Goal: Task Accomplishment & Management: Use online tool/utility

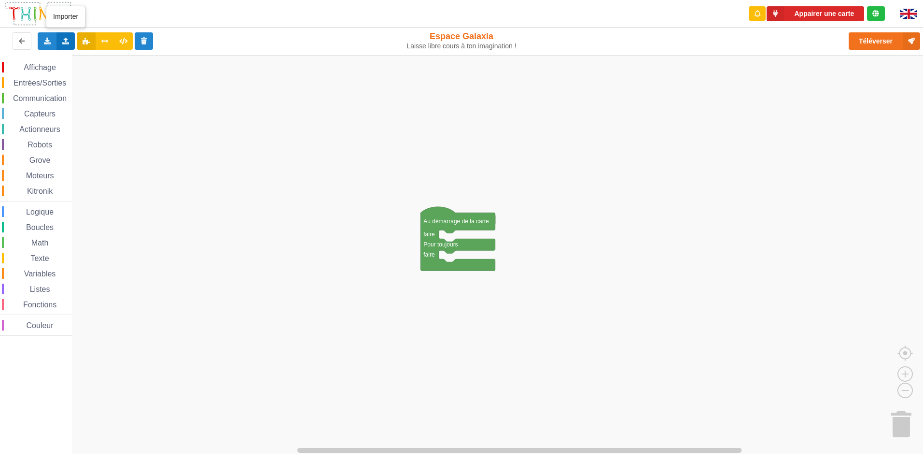
click at [66, 43] on icon at bounding box center [66, 41] width 8 height 6
click at [110, 57] on span "Importer un assemblage de blocs" at bounding box center [133, 59] width 100 height 8
click at [59, 96] on span "Communication" at bounding box center [40, 98] width 56 height 8
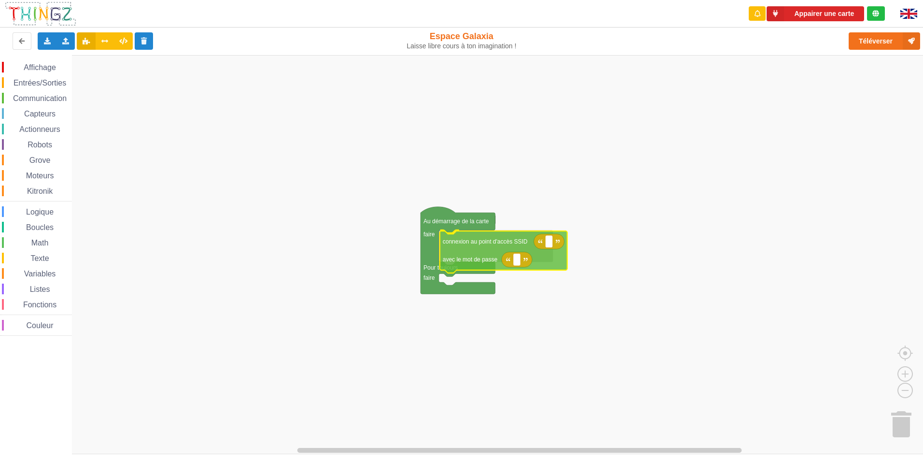
click at [478, 255] on div "Affichage Entrées/Sorties Communication Capteurs Actionneurs Robots Grove Moteu…" at bounding box center [465, 254] width 930 height 399
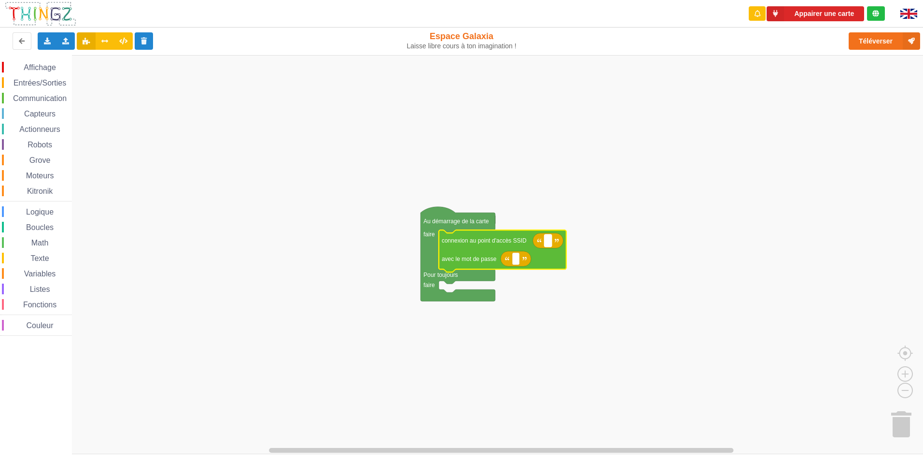
click at [548, 242] on text "Espace de travail de Blocky" at bounding box center [548, 240] width 1 height 7
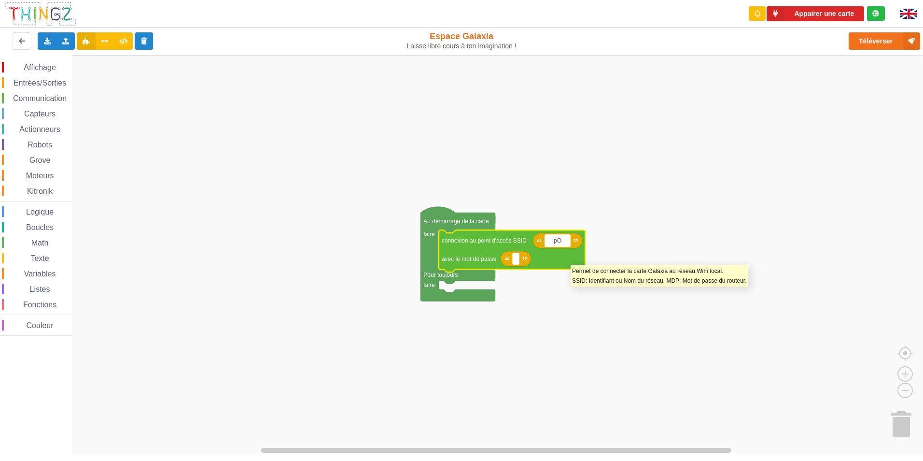
type input "p"
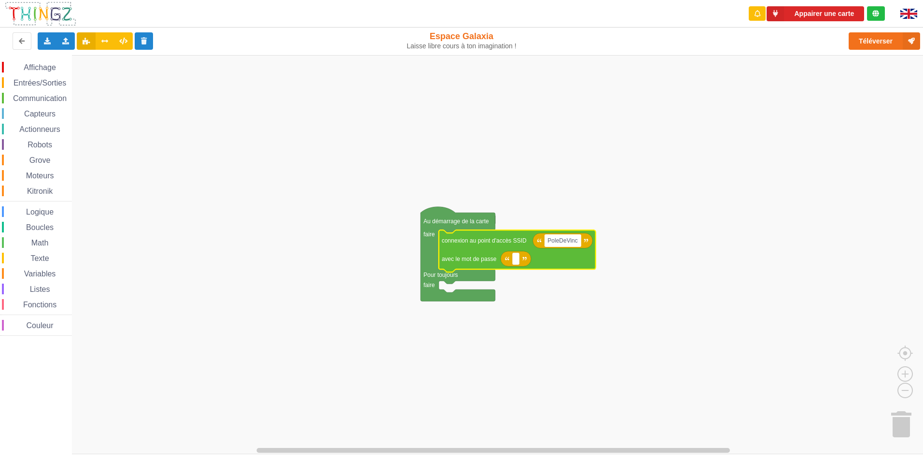
type input "PoleDeVinci"
click at [518, 265] on rect "Espace de travail de Blocky" at bounding box center [515, 259] width 7 height 13
type input "1"
type input "1953-Tranking"
click at [607, 331] on rect "Espace de travail de Blocky" at bounding box center [465, 254] width 930 height 399
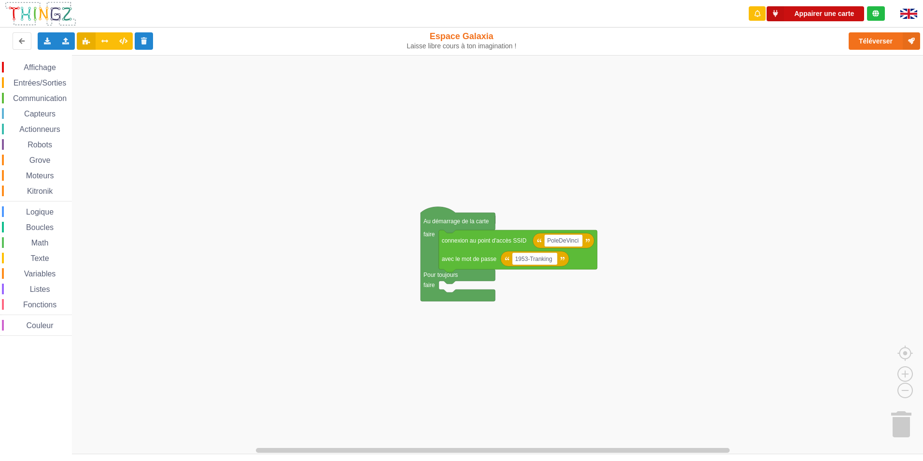
click at [800, 11] on button "Appairer une carte" at bounding box center [816, 13] width 98 height 15
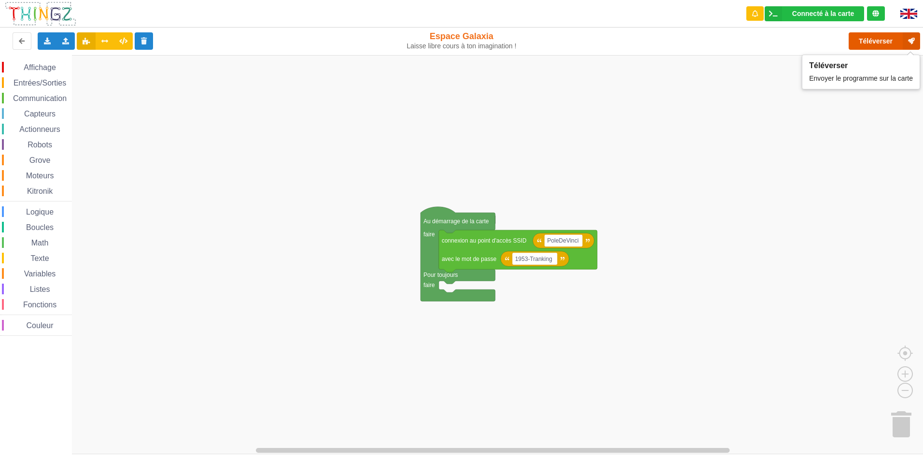
click at [869, 39] on button "Téléverser" at bounding box center [884, 40] width 71 height 17
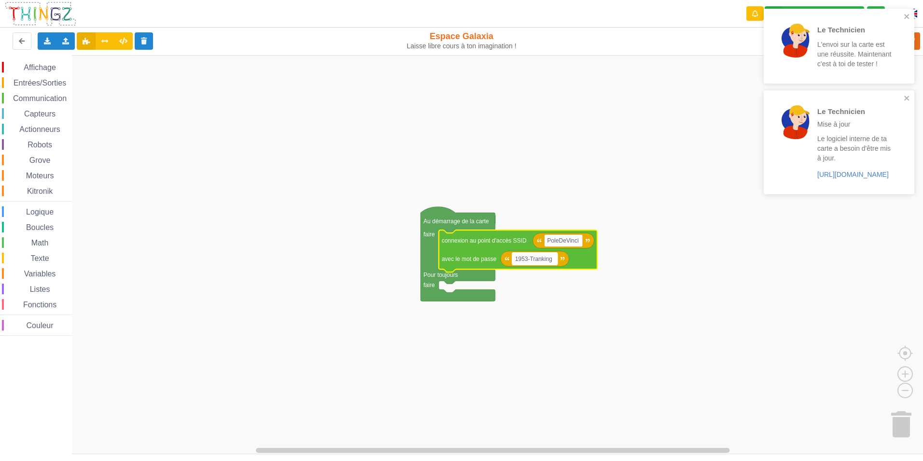
click at [553, 264] on rect "Espace de travail de Blocky" at bounding box center [534, 259] width 45 height 13
type input "d"
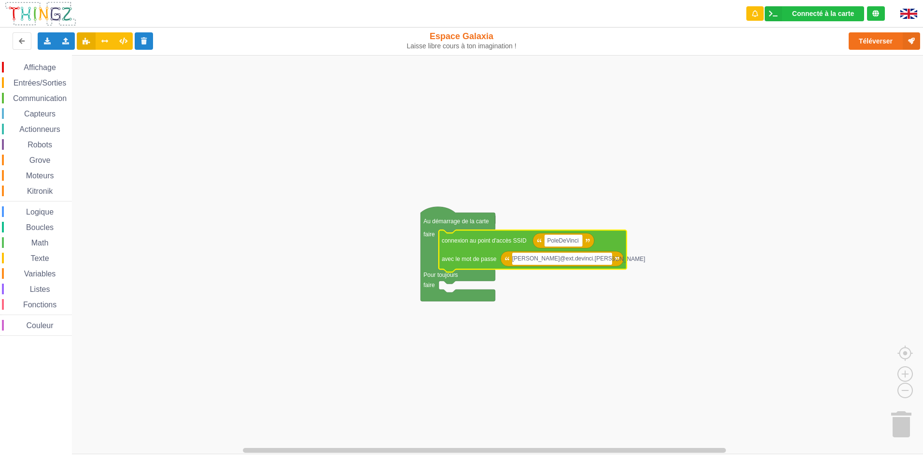
type input "Dominique.Gatinaut@ext.devinci.fr"
click at [297, 293] on rect "Espace de travail de Blocky" at bounding box center [465, 254] width 930 height 399
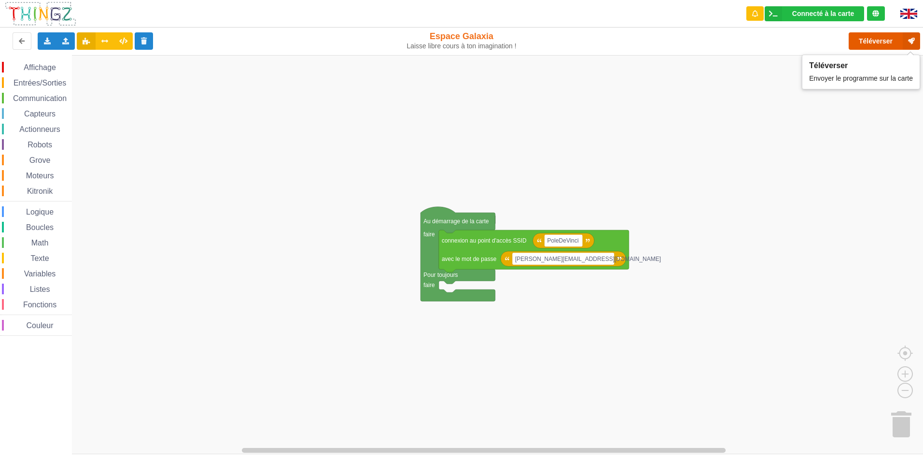
click at [890, 42] on button "Téléverser" at bounding box center [884, 40] width 71 height 17
click at [607, 259] on text "Dominique.Gatinaut@ext.devinci.fr" at bounding box center [588, 258] width 146 height 7
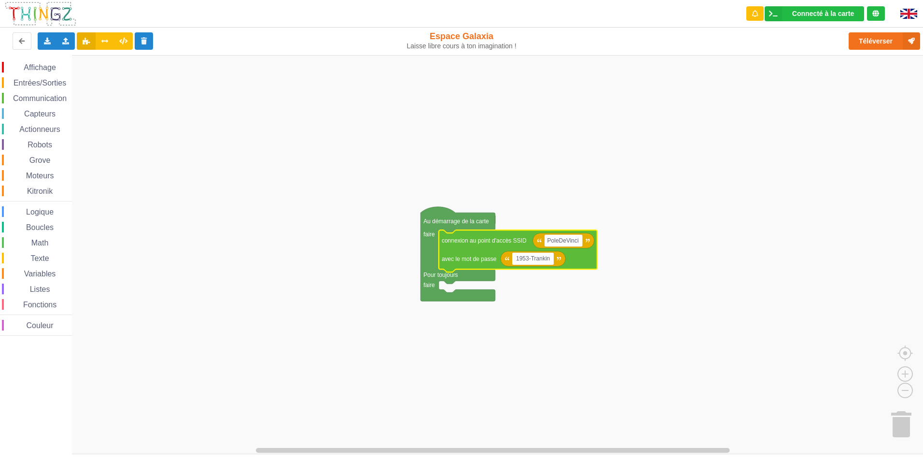
type input "1953-Tranking"
click at [585, 313] on rect "Espace de travail de Blocky" at bounding box center [465, 254] width 930 height 399
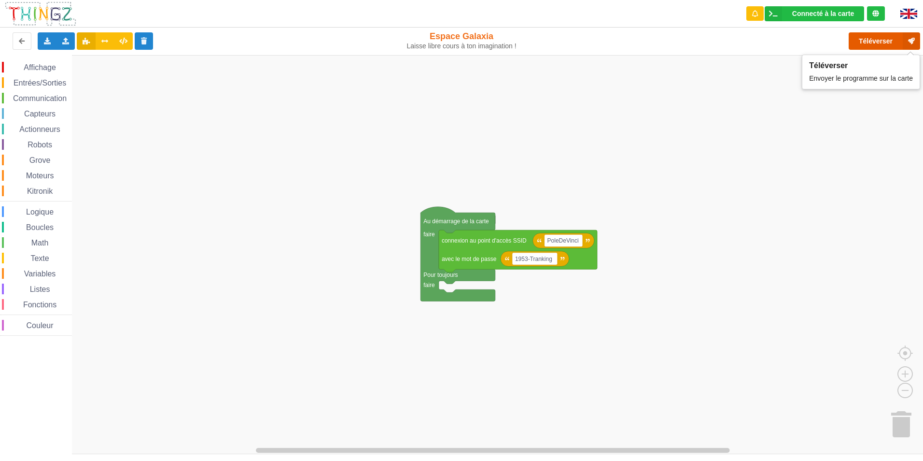
click at [870, 38] on button "Téléverser" at bounding box center [884, 40] width 71 height 17
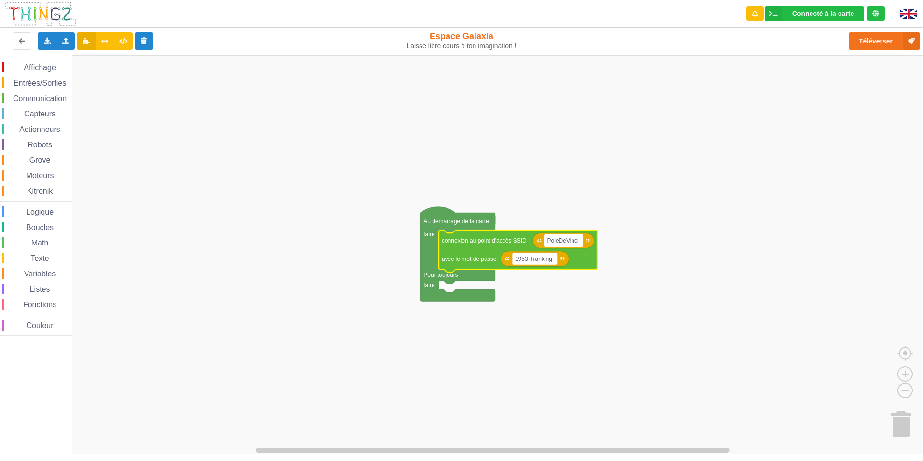
click at [580, 244] on rect "Espace de travail de Blocky" at bounding box center [564, 240] width 38 height 13
type input "Dominique.Gatinaut@ext.devinci.fr"
click at [667, 356] on rect "Espace de travail de Blocky" at bounding box center [465, 254] width 930 height 399
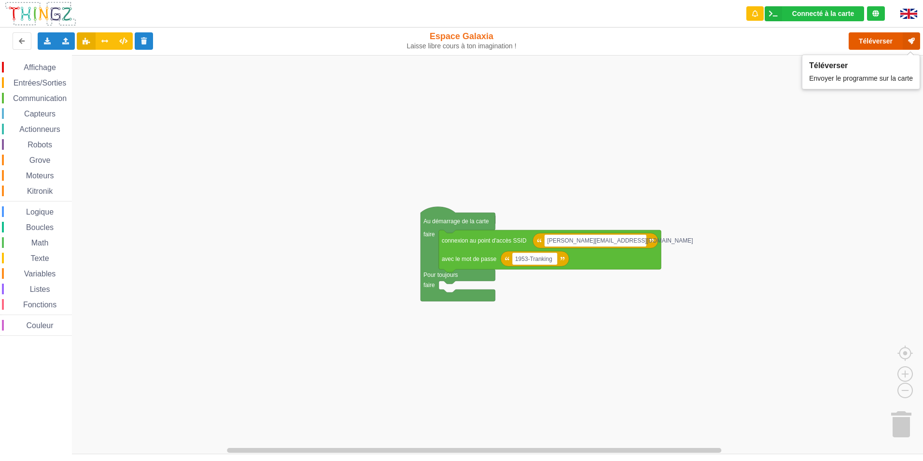
click at [870, 40] on button "Téléverser" at bounding box center [884, 40] width 71 height 17
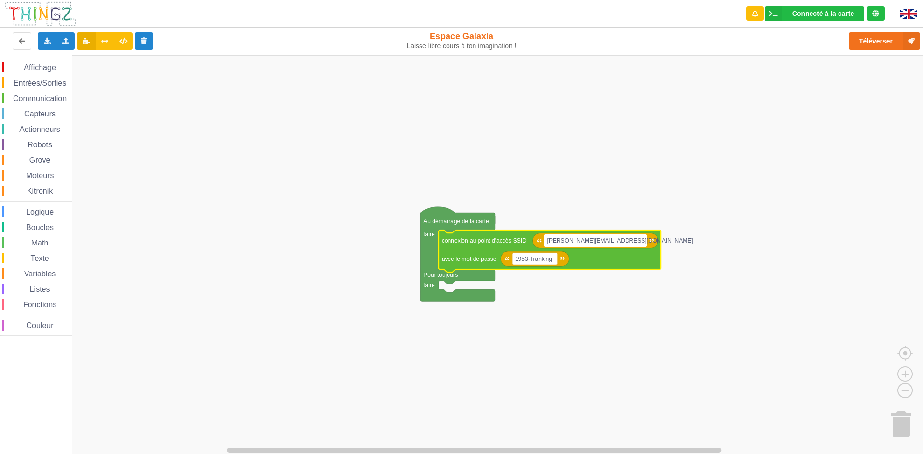
click at [626, 241] on text "Dominique.Gatinaut@ext.devinci.fr" at bounding box center [621, 240] width 146 height 7
type input "PoleDeVinci"
click at [572, 327] on rect "Espace de travail de Blocky" at bounding box center [465, 254] width 930 height 399
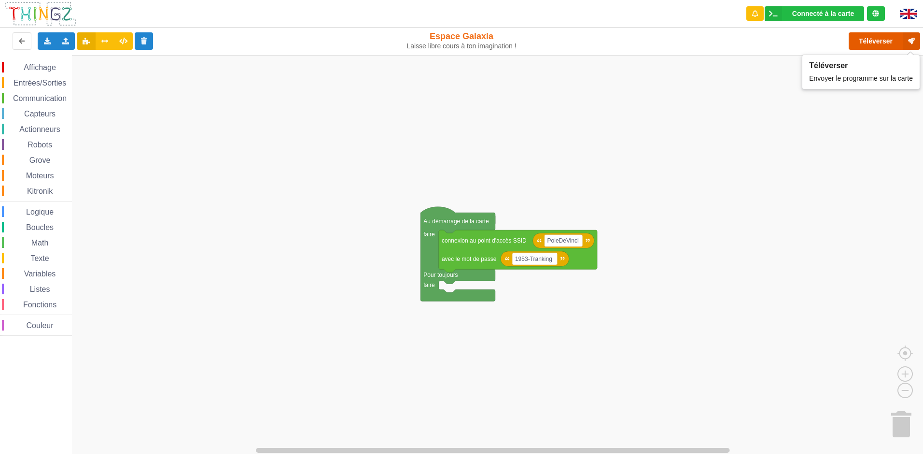
click at [883, 41] on button "Téléverser" at bounding box center [884, 40] width 71 height 17
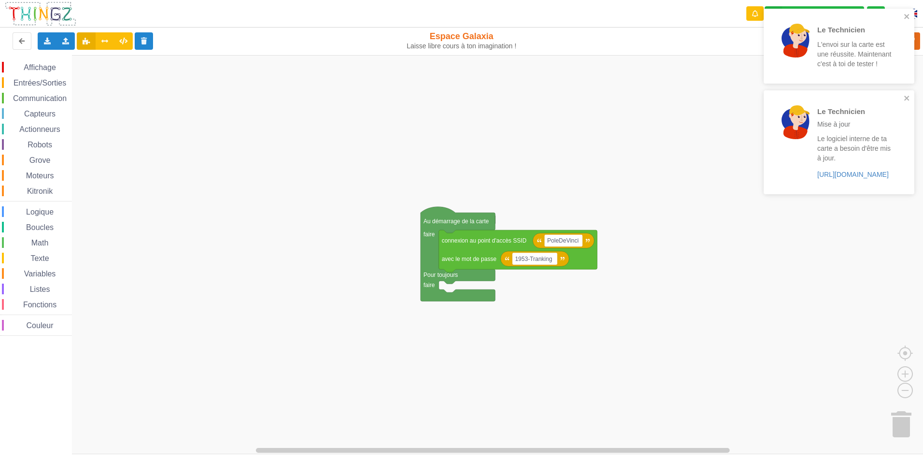
click at [671, 384] on rect "Espace de travail de Blocky" at bounding box center [465, 254] width 930 height 399
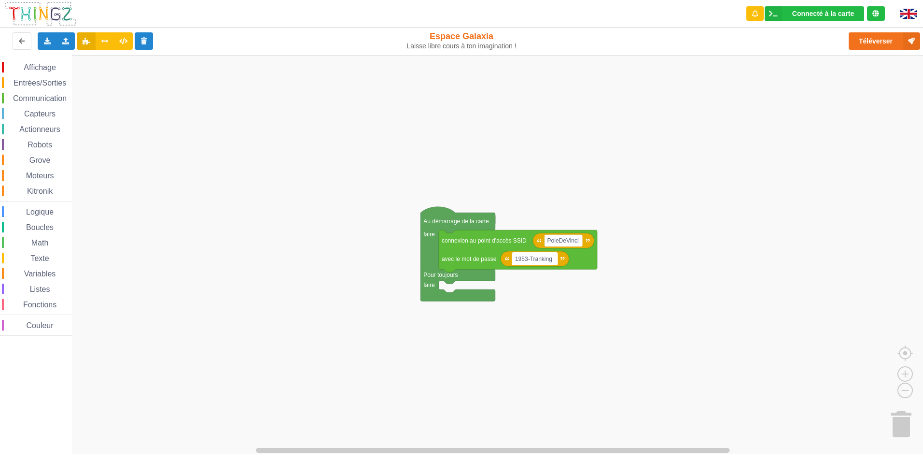
click at [551, 261] on text "1953-Tranking" at bounding box center [533, 258] width 37 height 7
click at [580, 303] on rect "Espace de travail de Blocky" at bounding box center [465, 254] width 930 height 399
click at [579, 244] on rect "Espace de travail de Blocky" at bounding box center [564, 240] width 38 height 13
type input "10.2.156.1"
click at [39, 98] on span "Communication" at bounding box center [40, 98] width 56 height 8
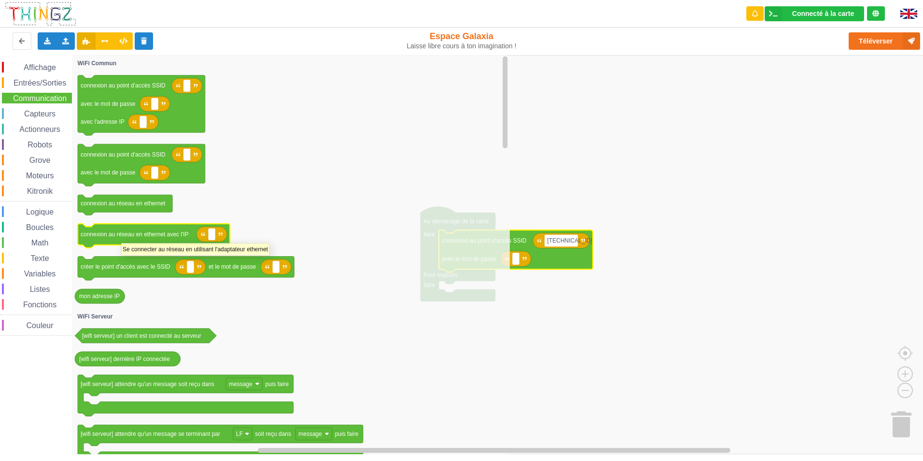
click at [120, 236] on text "connexion au réseau en ethernet avec l'IP" at bounding box center [135, 234] width 108 height 7
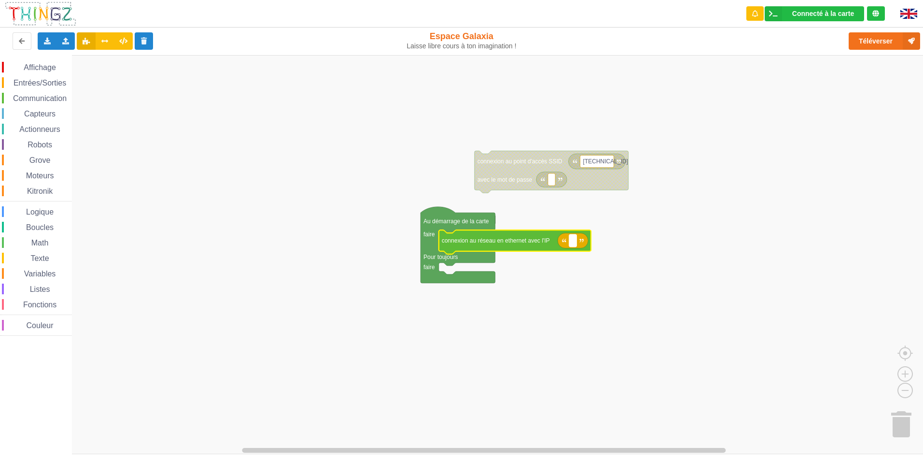
click at [573, 239] on text "Espace de travail de Blocky" at bounding box center [572, 240] width 1 height 7
type input "10.2.156.1"
click at [310, 239] on div "Affichage Entrées/Sorties Communication Capteurs Actionneurs Robots Grove Moteu…" at bounding box center [465, 254] width 930 height 399
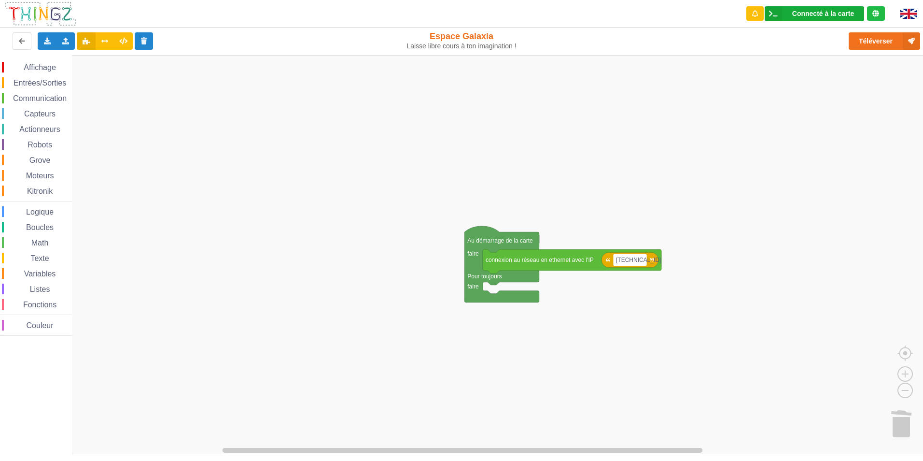
click at [829, 12] on div "Connecté à la carte" at bounding box center [823, 13] width 62 height 7
click at [877, 39] on button "Téléverser" at bounding box center [884, 40] width 71 height 17
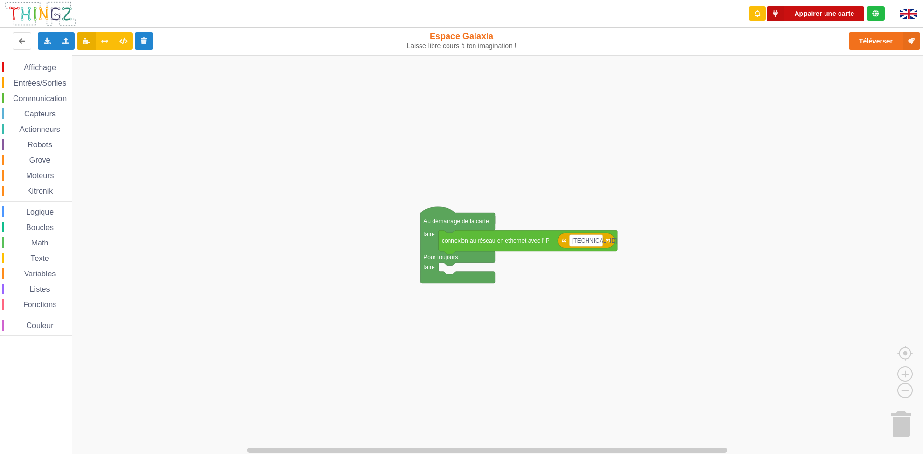
click at [803, 14] on button "Appairer une carte" at bounding box center [816, 13] width 98 height 15
click at [68, 42] on icon at bounding box center [66, 41] width 8 height 6
click at [106, 55] on span "Importer un assemblage de blocs" at bounding box center [133, 59] width 100 height 8
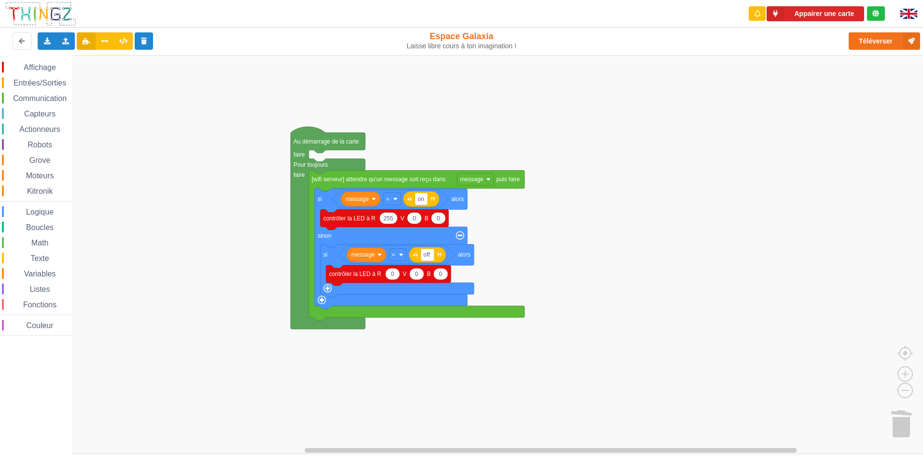
click at [35, 99] on span "Communication" at bounding box center [40, 98] width 56 height 8
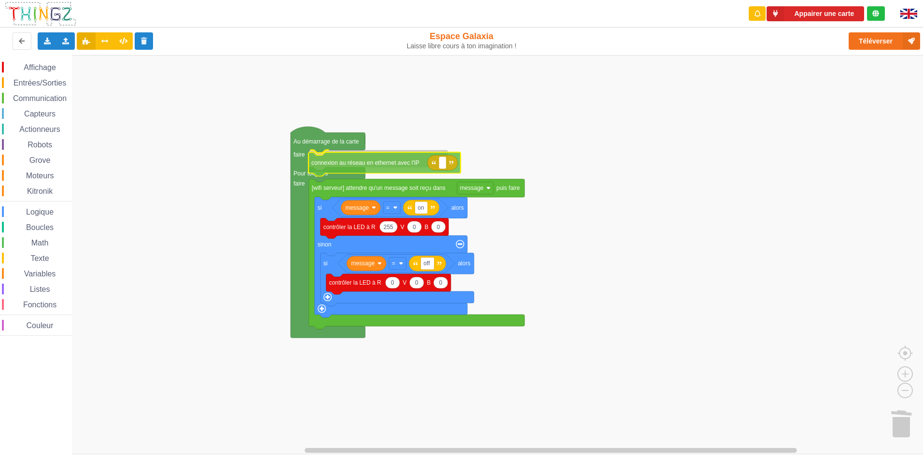
click at [374, 168] on div "Affichage Entrées/Sorties Communication Capteurs Actionneurs Robots Grove Moteu…" at bounding box center [465, 254] width 930 height 399
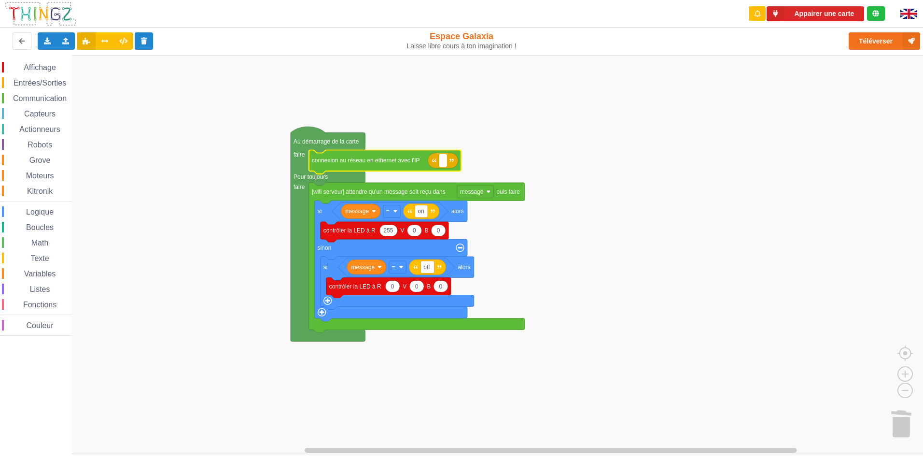
click at [441, 162] on rect "Espace de travail de Blocky" at bounding box center [442, 160] width 7 height 13
type input "[TECHNICAL_ID]"
click at [212, 242] on rect "Espace de travail de Blocky" at bounding box center [465, 254] width 930 height 399
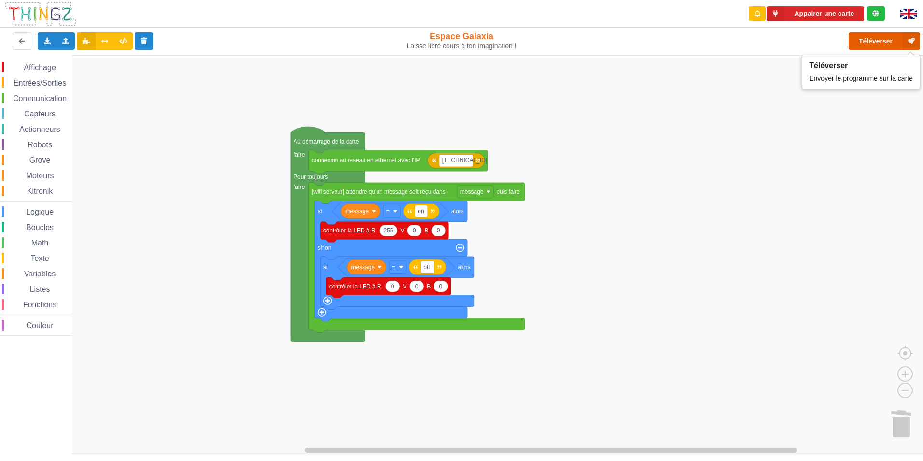
click at [873, 40] on button "Téléverser" at bounding box center [884, 40] width 71 height 17
click at [832, 13] on button "Appairer une carte" at bounding box center [816, 13] width 98 height 15
click at [314, 138] on text "Au démarrage de la carte" at bounding box center [327, 141] width 66 height 7
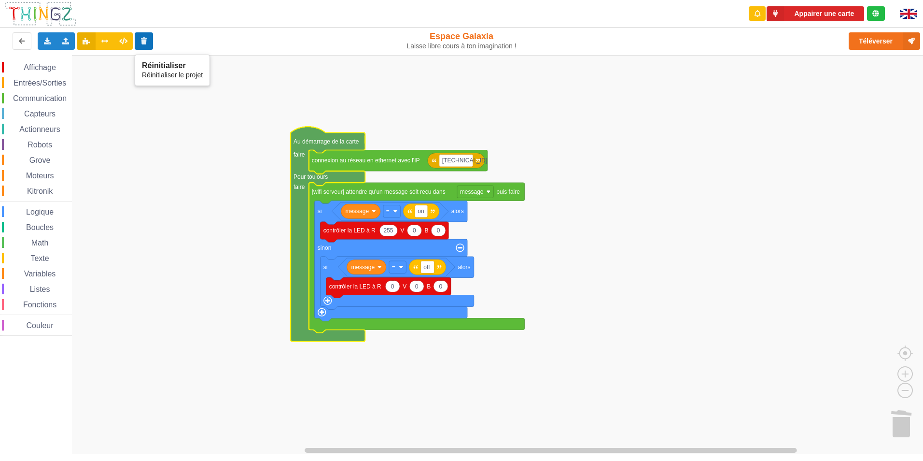
click at [146, 41] on icon at bounding box center [144, 41] width 8 height 6
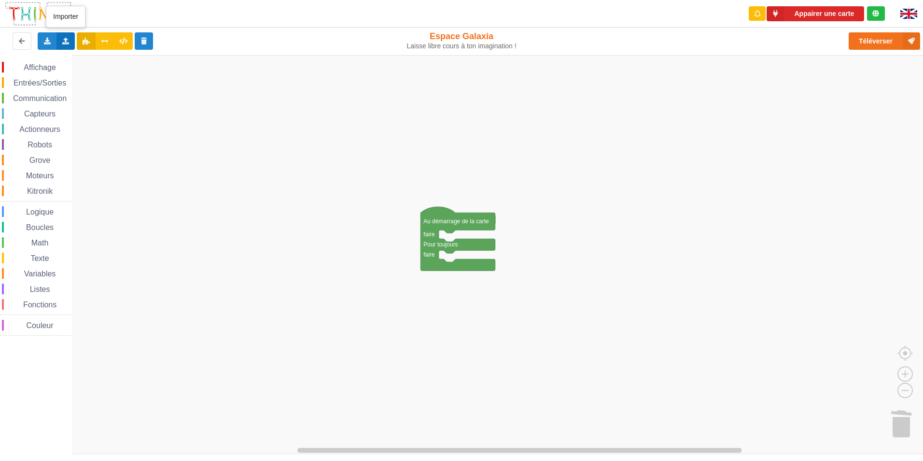
click at [64, 44] on div "Importer un assemblage de blocs Importer du code Python" at bounding box center [65, 40] width 19 height 17
click at [95, 58] on span "Importer un assemblage de blocs" at bounding box center [133, 59] width 100 height 8
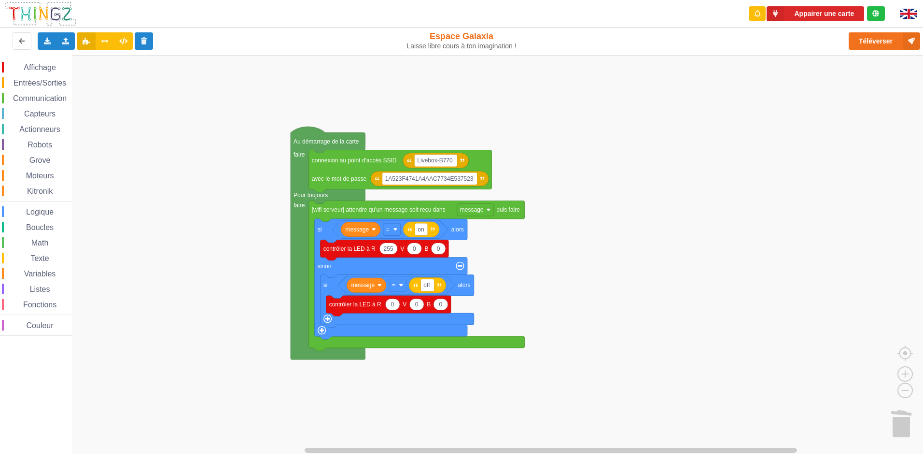
click at [552, 91] on rect "Espace de travail de Blocky" at bounding box center [465, 254] width 930 height 399
click at [809, 14] on button "Appairer une carte" at bounding box center [816, 13] width 98 height 15
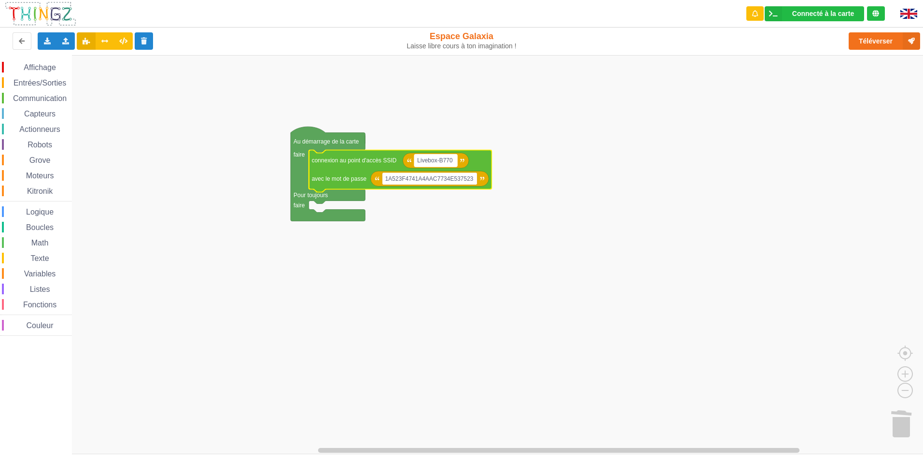
click at [450, 162] on text "Livebox-B770" at bounding box center [435, 160] width 36 height 7
type input "PoleDeVinci"
click at [470, 181] on rect "Espace de travail de Blocky" at bounding box center [429, 178] width 95 height 13
type input "D"
type input "DOMINIQUE.GATINAUT@ext.devinci.fr"
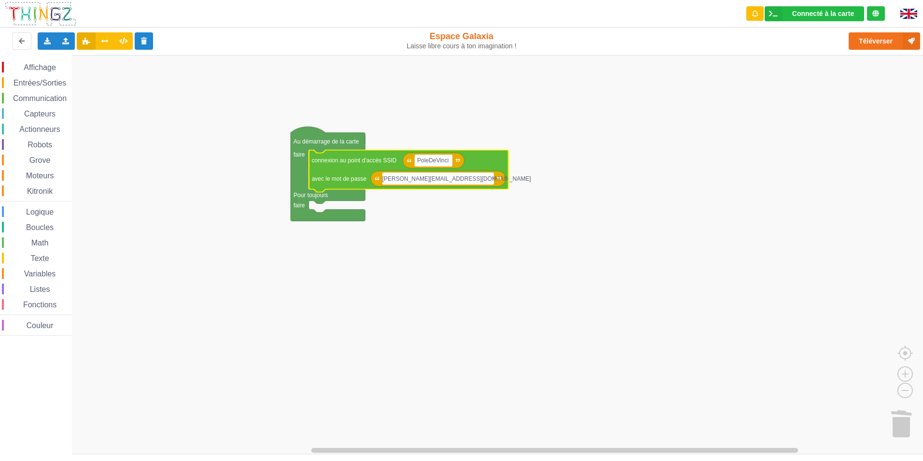
click at [486, 229] on rect "Espace de travail de Blocky" at bounding box center [465, 254] width 930 height 399
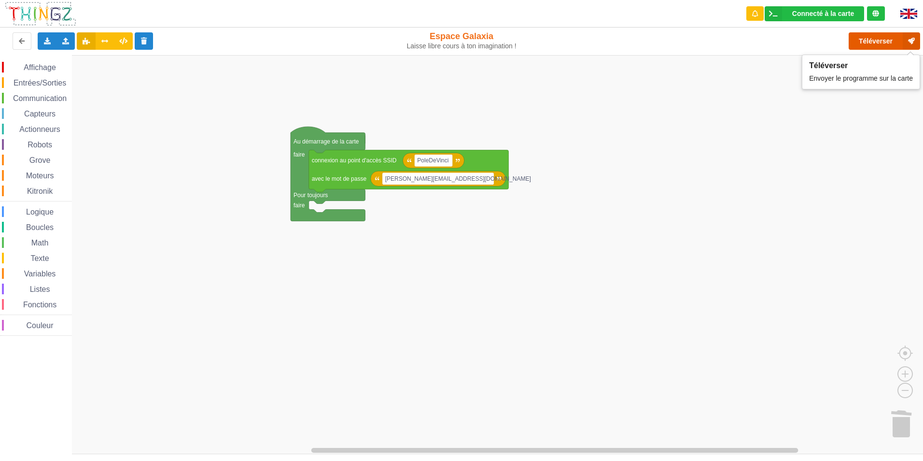
click at [880, 42] on button "Téléverser" at bounding box center [884, 40] width 71 height 17
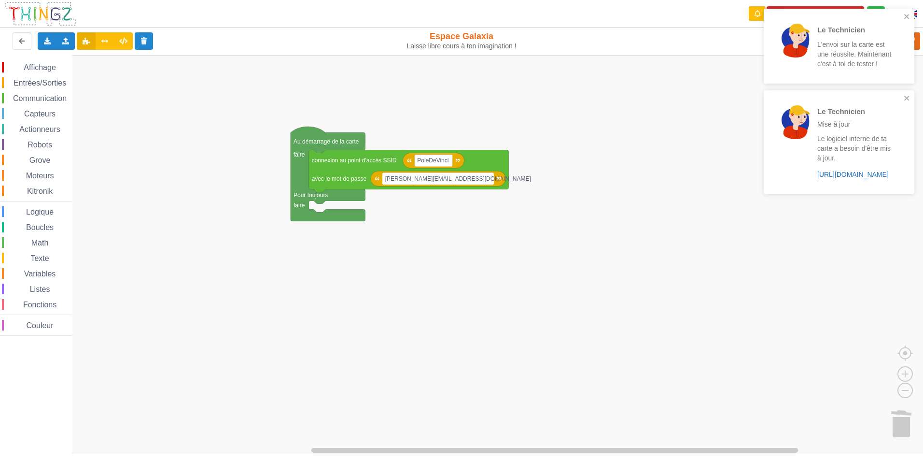
click at [839, 173] on link "[URL][DOMAIN_NAME]" at bounding box center [852, 174] width 71 height 8
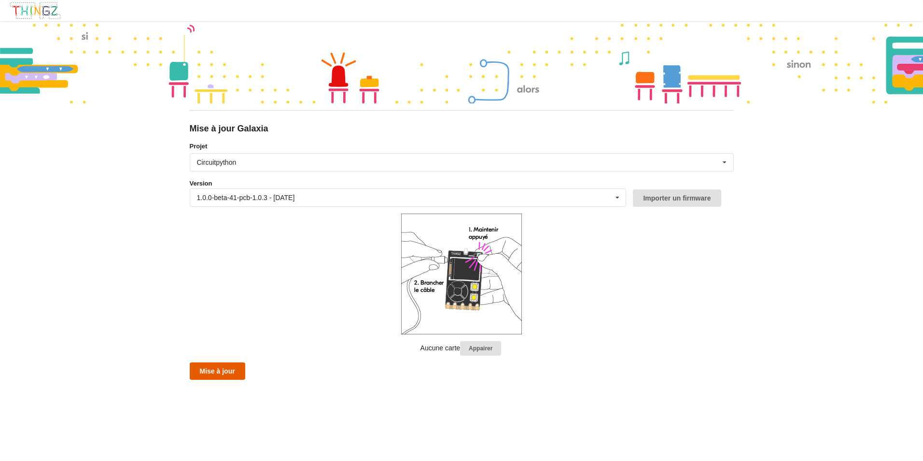
click at [232, 368] on button "Mise à jour" at bounding box center [218, 370] width 56 height 17
click at [204, 368] on button "Mise à jour" at bounding box center [218, 370] width 56 height 17
click at [132, 113] on div "Mise à jour Galaxia Projet Circuitpython Micropython Circuitpython Version 1.0.…" at bounding box center [461, 230] width 923 height 461
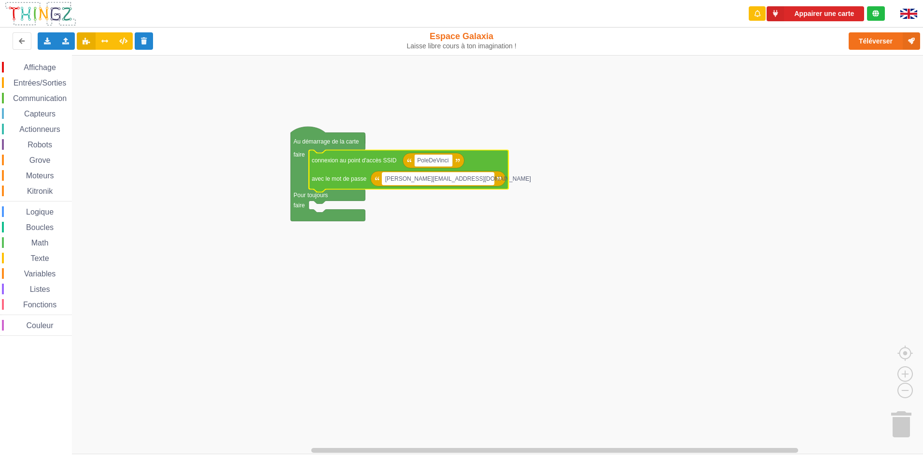
click at [454, 178] on text "DOMINIQUE.GATINAUT@ext.devinci.fr" at bounding box center [458, 178] width 146 height 7
type input "1953-Tranking"
click at [601, 241] on rect "Espace de travail de Blocky" at bounding box center [465, 254] width 930 height 399
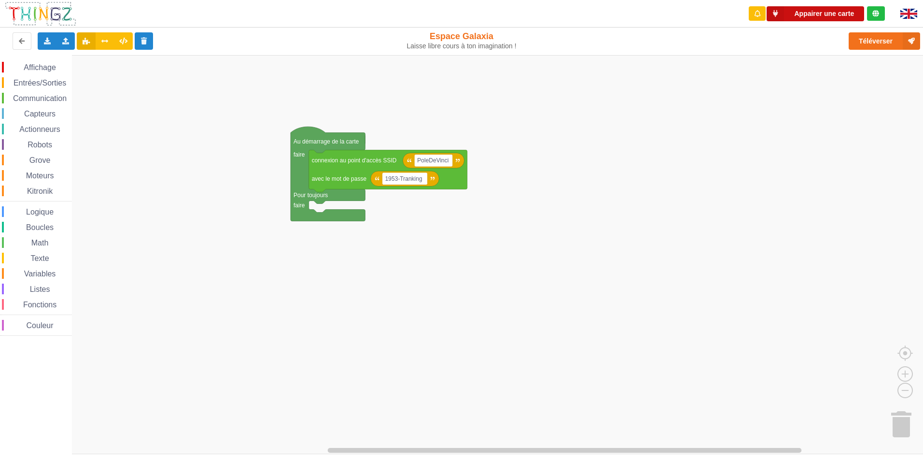
click at [820, 9] on button "Appairer une carte" at bounding box center [816, 13] width 98 height 15
click at [827, 112] on rect "Espace de travail de Blocky" at bounding box center [465, 254] width 930 height 399
click at [801, 14] on button "Appairer une carte" at bounding box center [816, 13] width 98 height 15
click at [807, 14] on button "Appairer une carte" at bounding box center [816, 13] width 98 height 15
click at [49, 41] on icon at bounding box center [47, 41] width 8 height 6
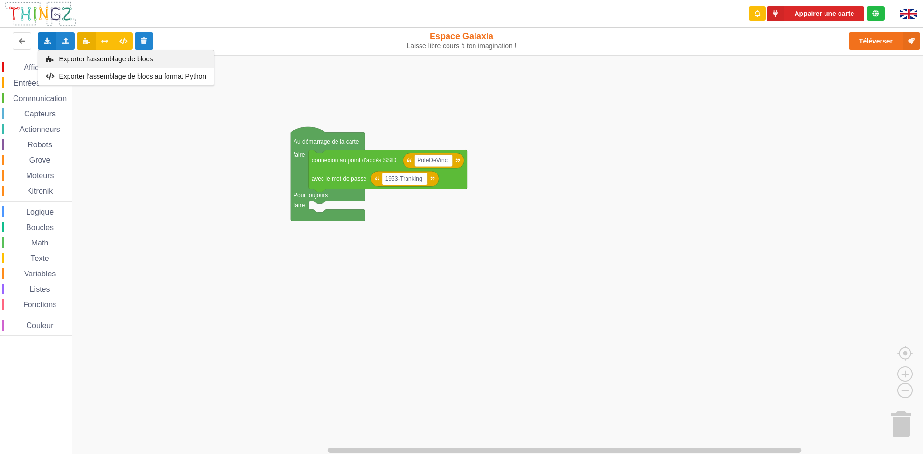
click at [84, 57] on span "Exporter l'assemblage de blocs" at bounding box center [106, 59] width 94 height 8
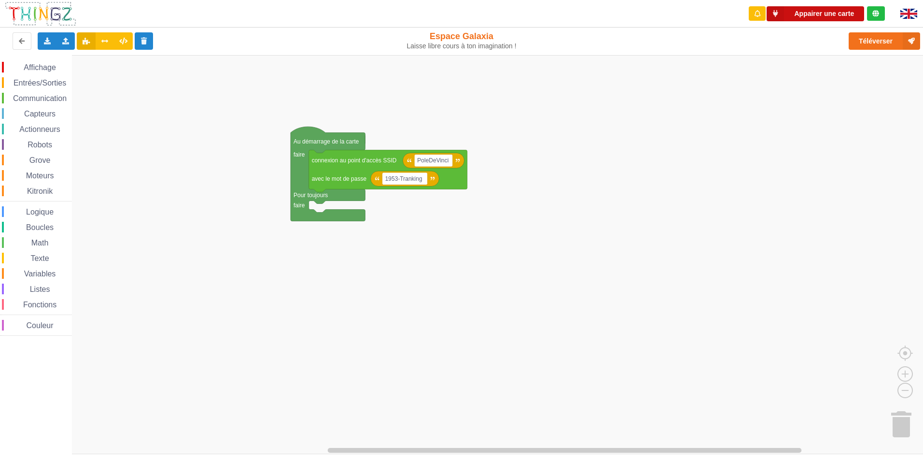
click at [800, 14] on button "Appairer une carte" at bounding box center [816, 13] width 98 height 15
click at [796, 121] on rect "Espace de travail de Blocky" at bounding box center [465, 254] width 930 height 399
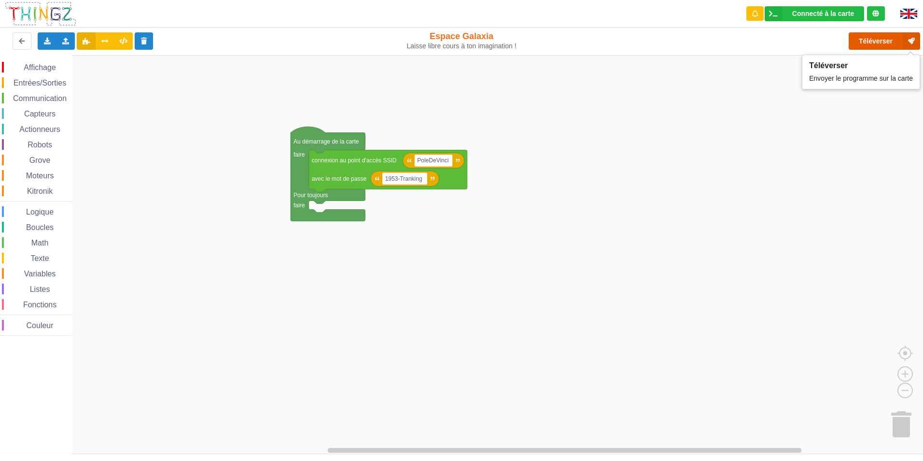
click at [874, 39] on button "Téléverser" at bounding box center [884, 40] width 71 height 17
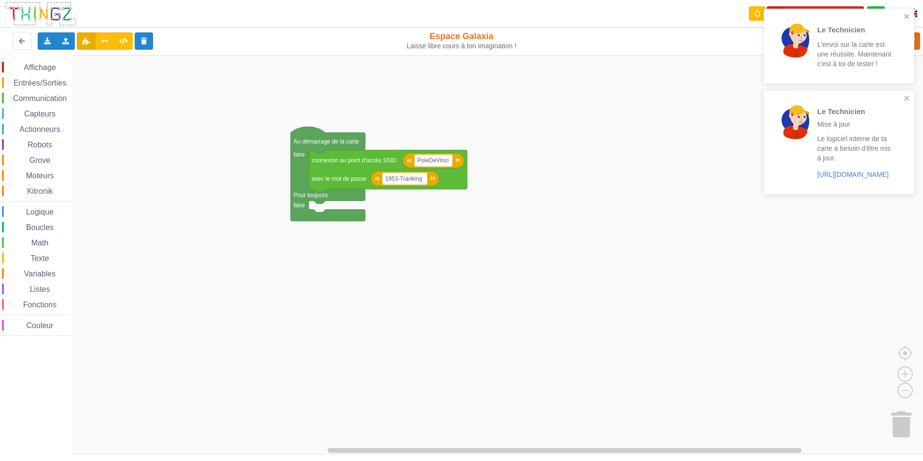
click at [828, 315] on rect "Espace de travail de Blocky" at bounding box center [465, 254] width 930 height 399
click at [904, 15] on icon "close" at bounding box center [907, 17] width 7 height 8
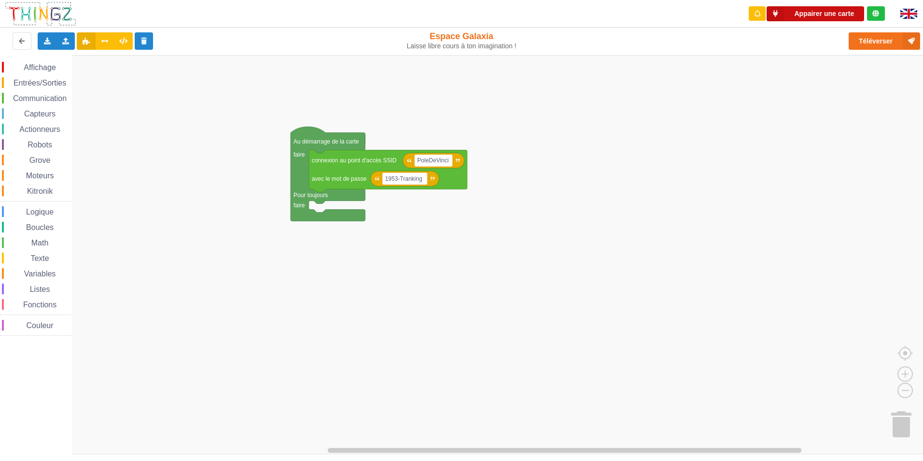
click at [800, 12] on button "Appairer une carte" at bounding box center [816, 13] width 98 height 15
click at [449, 161] on rect "Espace de travail de Blocky" at bounding box center [433, 160] width 38 height 13
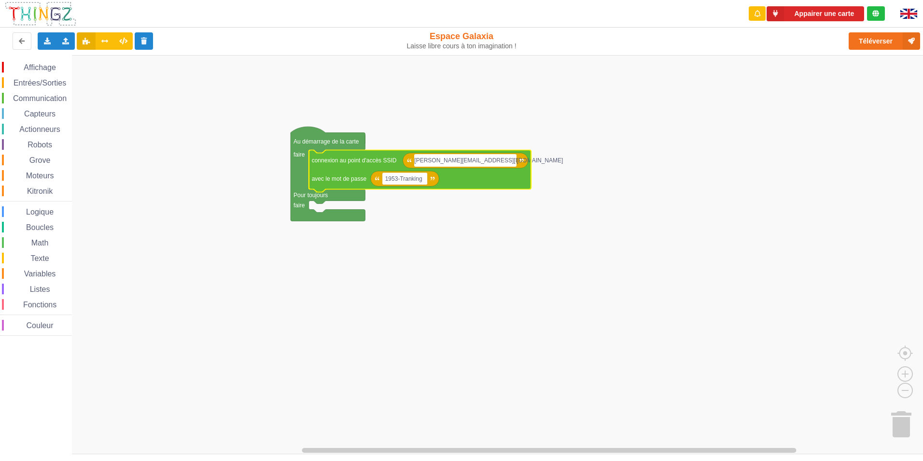
type input "Dominique.Gatinaut@ext.devinci.fr"
click at [831, 136] on rect "Espace de travail de Blocky" at bounding box center [465, 254] width 930 height 399
click at [815, 14] on button "Appairer une carte" at bounding box center [816, 13] width 98 height 15
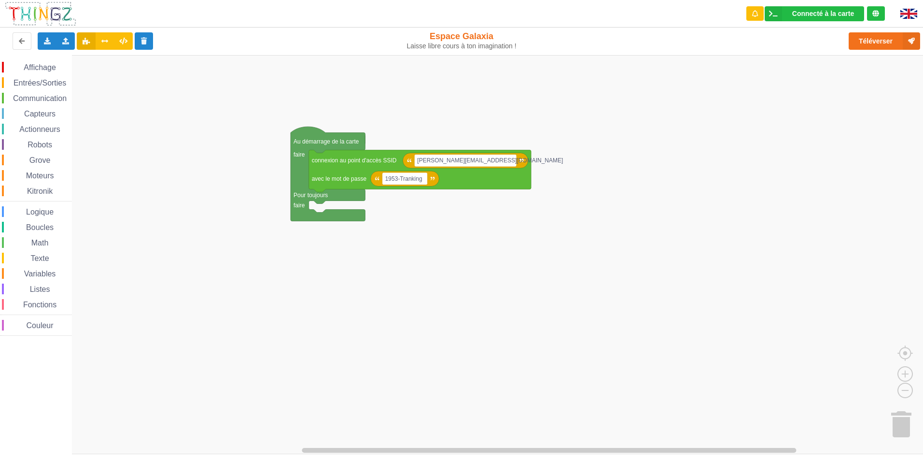
click at [838, 182] on rect "Espace de travail de Blocky" at bounding box center [465, 254] width 930 height 399
click at [877, 37] on button "Téléverser" at bounding box center [884, 40] width 71 height 17
click at [837, 219] on rect "Espace de travail de Blocky" at bounding box center [465, 254] width 930 height 399
click at [486, 230] on rect "Espace de travail de Blocky" at bounding box center [465, 254] width 930 height 399
click at [490, 161] on text "Dominique.Gatinaut@ext.devinci.fr" at bounding box center [490, 160] width 146 height 7
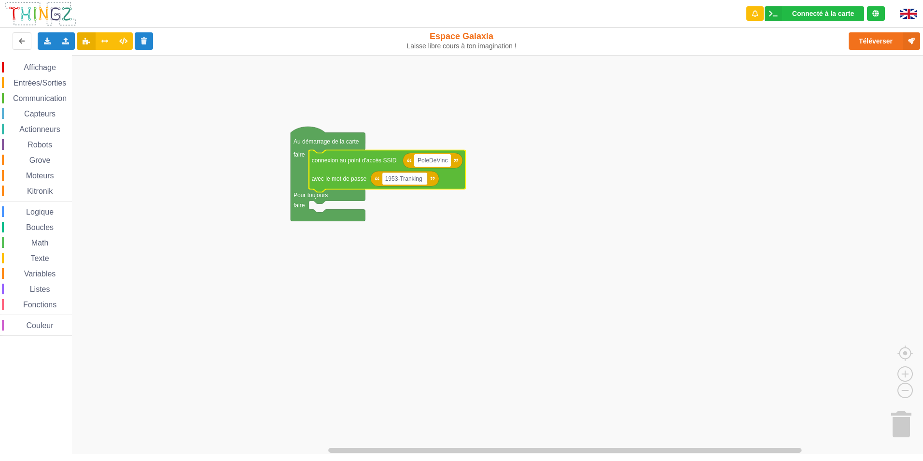
type input "PoleDeVinci"
click at [597, 334] on rect "Espace de travail de Blocky" at bounding box center [465, 254] width 930 height 399
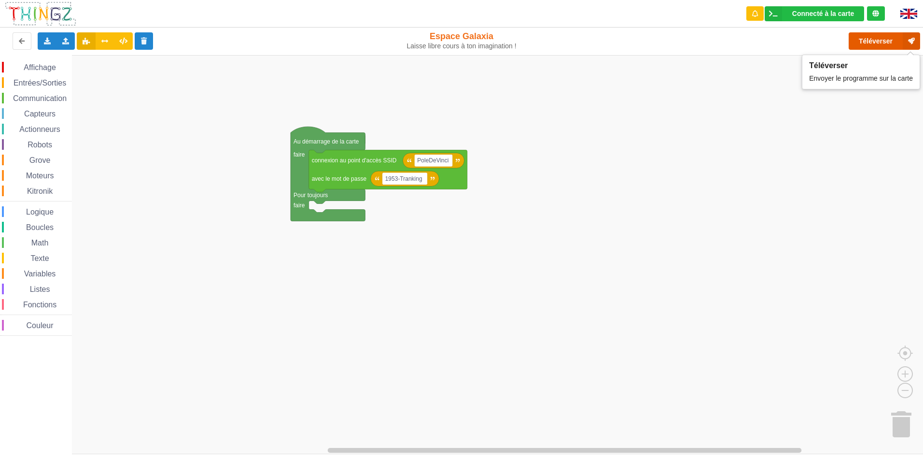
click at [877, 38] on button "Téléverser" at bounding box center [884, 40] width 71 height 17
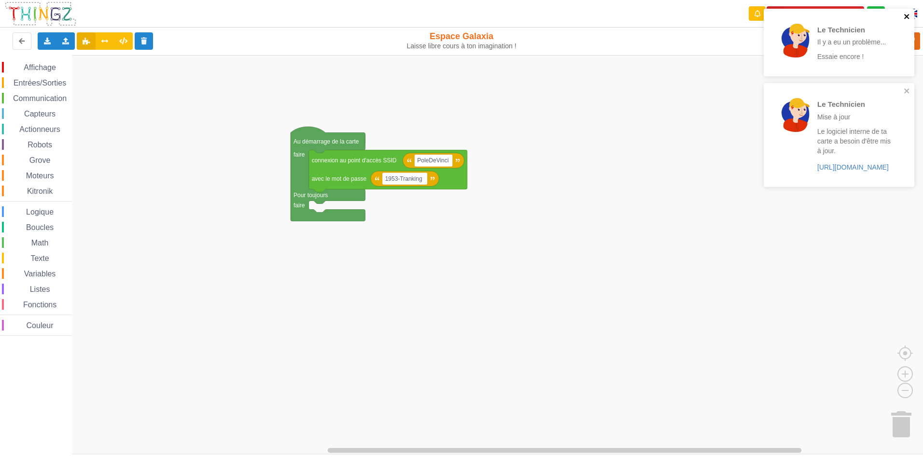
click at [909, 17] on icon "close" at bounding box center [907, 17] width 7 height 8
click at [907, 14] on icon "close" at bounding box center [907, 17] width 7 height 8
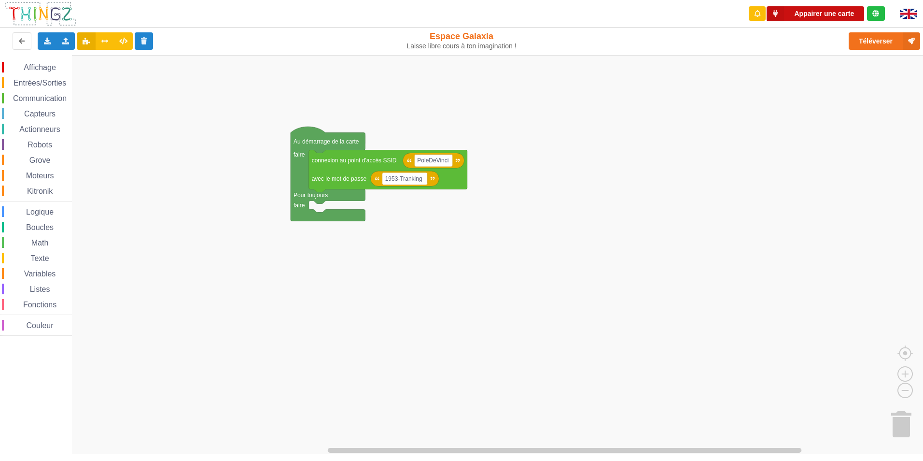
click at [830, 14] on button "Appairer une carte" at bounding box center [816, 13] width 98 height 15
click at [810, 196] on rect "Espace de travail de Blocky" at bounding box center [465, 254] width 930 height 399
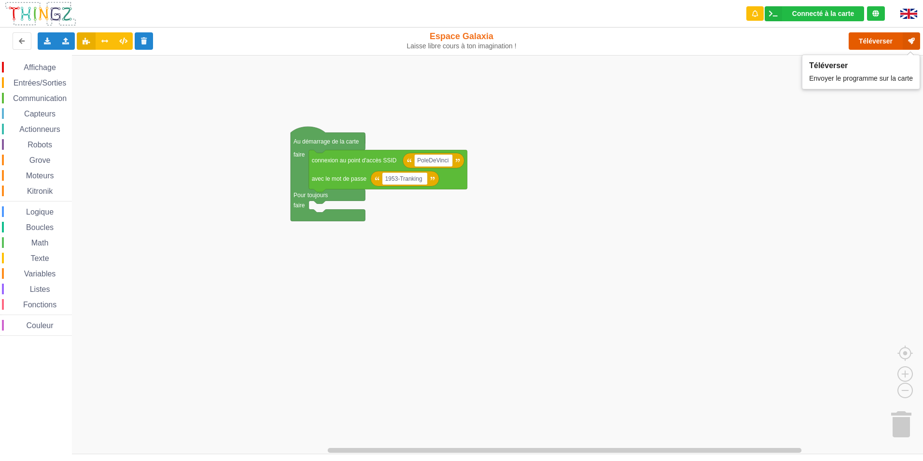
click at [874, 36] on button "Téléverser" at bounding box center [884, 40] width 71 height 17
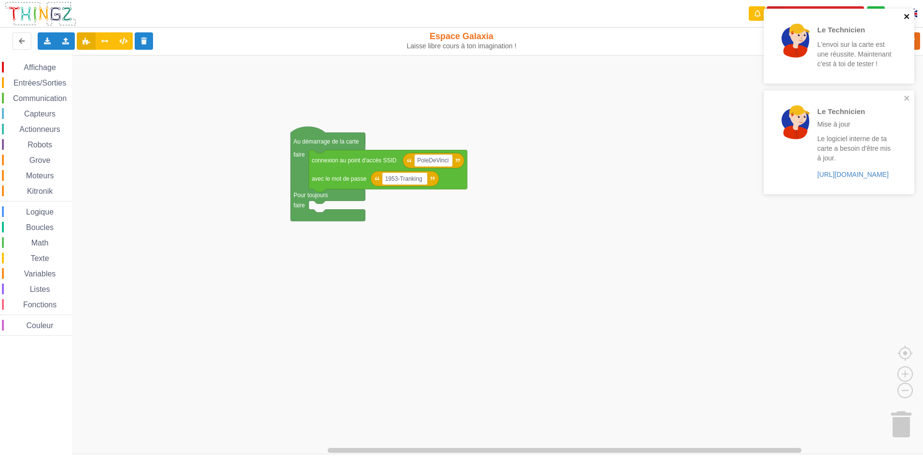
click at [907, 14] on icon "close" at bounding box center [907, 17] width 7 height 8
click at [909, 16] on icon "close" at bounding box center [907, 17] width 7 height 8
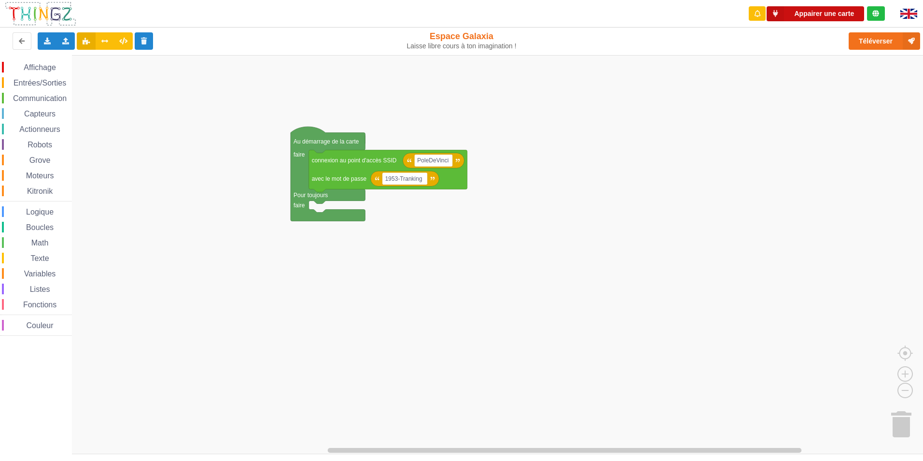
click at [806, 12] on button "Appairer une carte" at bounding box center [816, 13] width 98 height 15
click at [458, 166] on icon "Espace de travail de Blocky" at bounding box center [433, 160] width 61 height 15
click at [444, 166] on rect "Espace de travail de Blocky" at bounding box center [433, 160] width 38 height 13
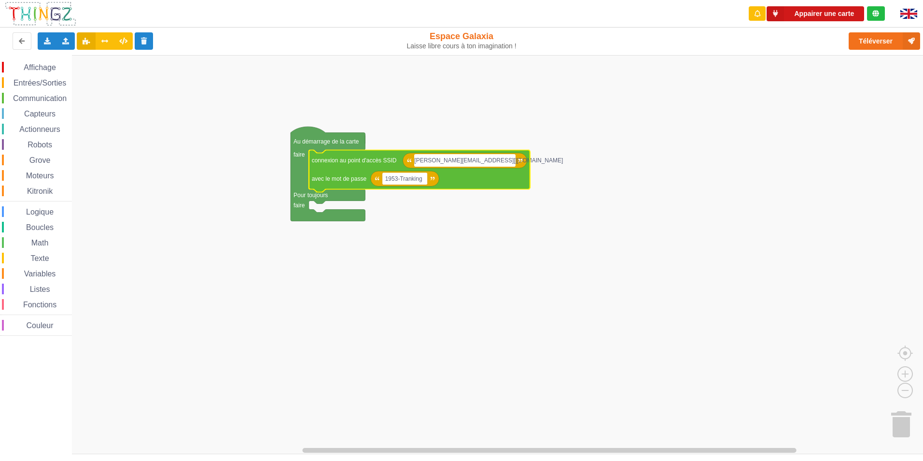
type input "[PERSON_NAME][EMAIL_ADDRESS][DOMAIN_NAME]"
click at [823, 12] on button "Appairer une carte" at bounding box center [816, 13] width 98 height 15
click at [769, 97] on rect "Espace de travail de Blocky" at bounding box center [465, 254] width 930 height 399
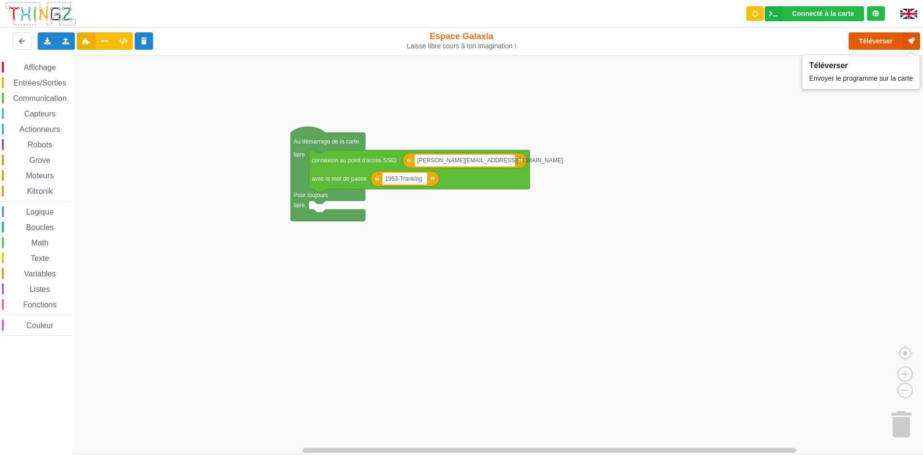
click at [858, 40] on button "Téléverser" at bounding box center [884, 40] width 71 height 17
